Goal: Navigation & Orientation: Find specific page/section

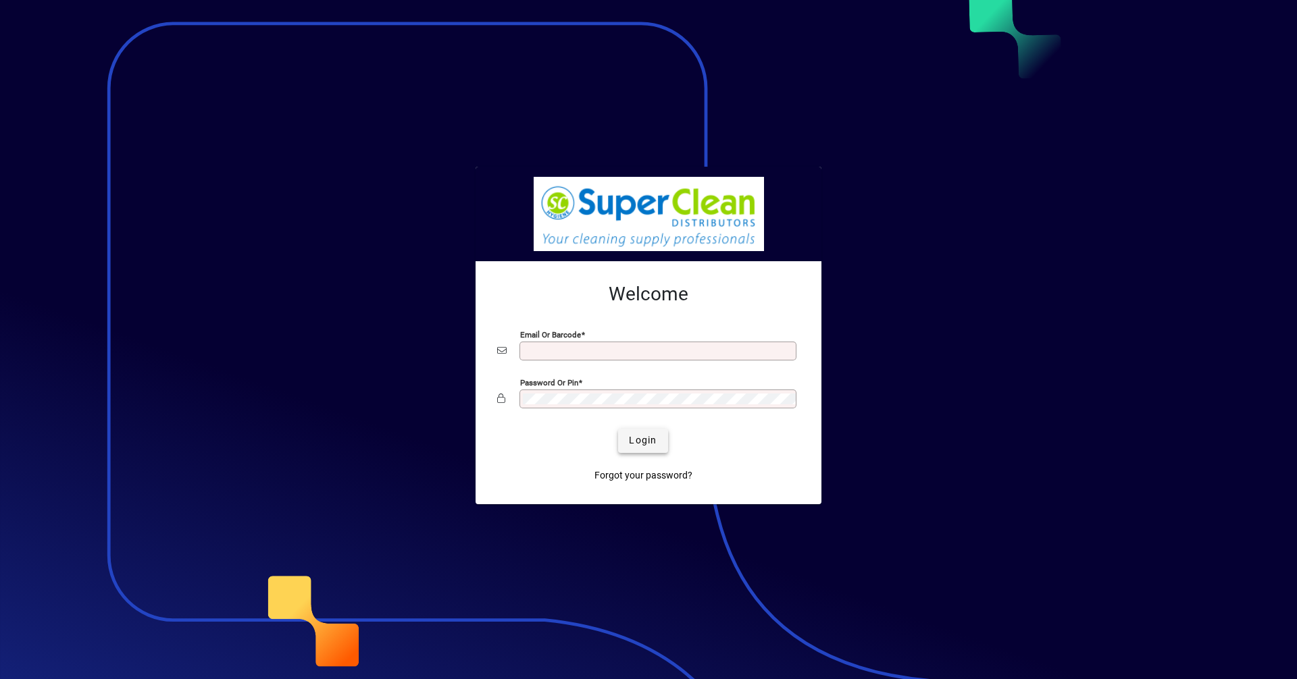
type input "**********"
click at [646, 448] on span "submit" at bounding box center [642, 441] width 49 height 32
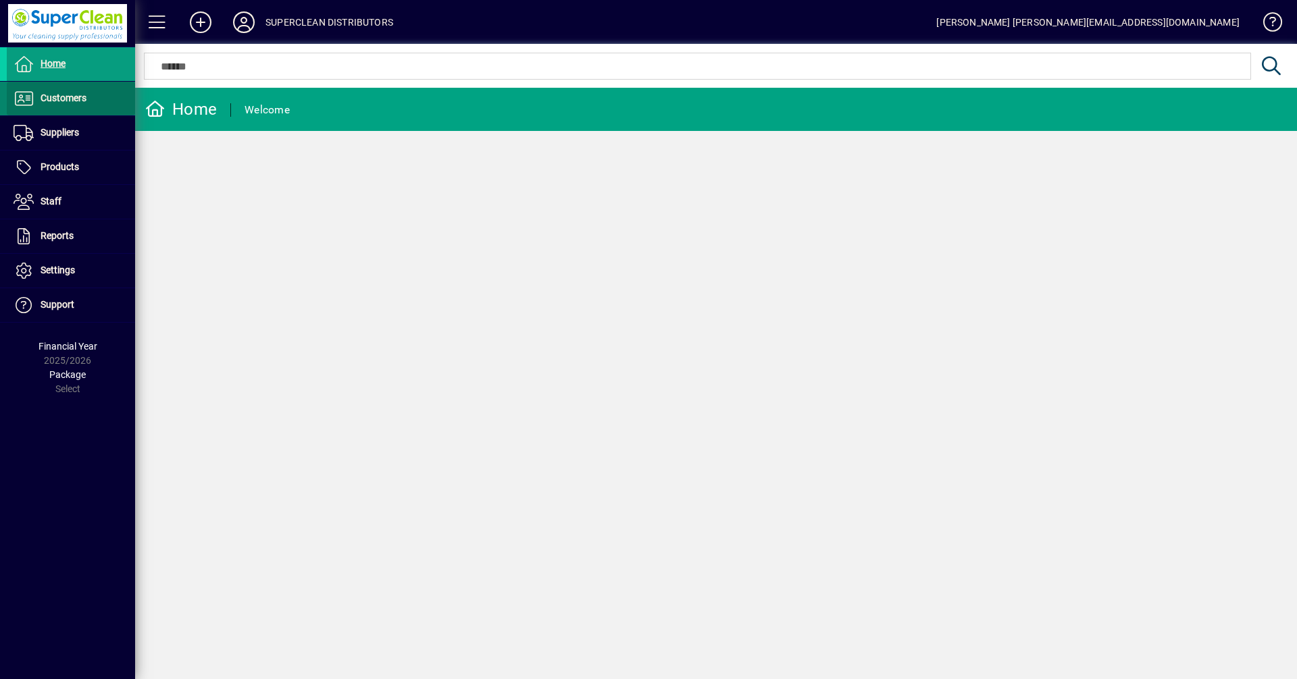
click at [70, 99] on span "Customers" at bounding box center [64, 98] width 46 height 11
